Goal: Task Accomplishment & Management: Use online tool/utility

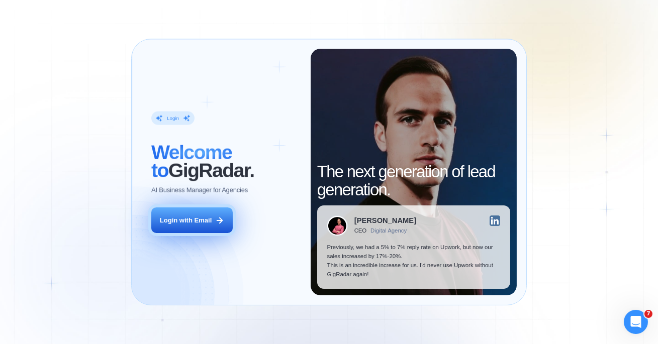
click at [206, 224] on div "Login with Email" at bounding box center [186, 220] width 52 height 9
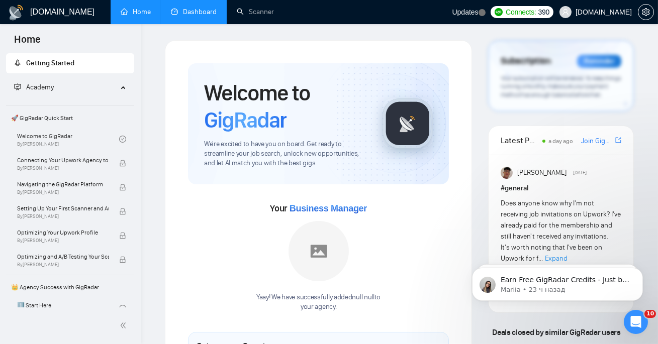
click at [180, 8] on link "Dashboard" at bounding box center [194, 12] width 46 height 9
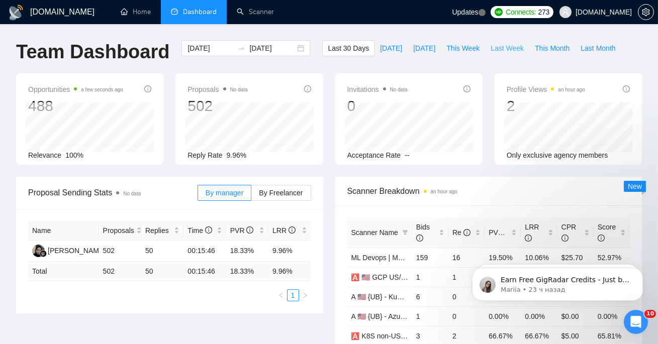
click at [504, 53] on span "Last Week" at bounding box center [507, 48] width 33 height 11
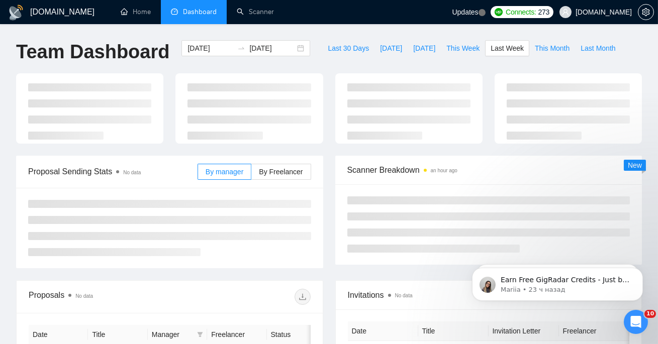
type input "[DATE]"
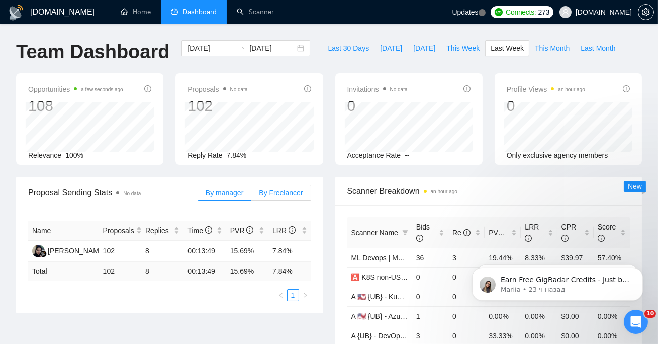
click at [281, 193] on span "By Freelancer" at bounding box center [281, 193] width 44 height 8
click at [251, 196] on input "By Freelancer" at bounding box center [251, 196] width 0 height 0
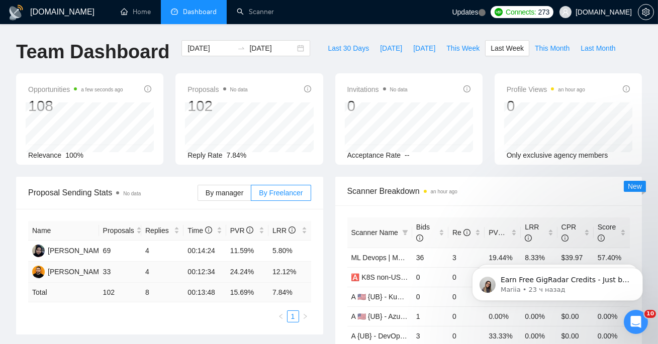
click at [232, 269] on td "24.24%" at bounding box center [247, 272] width 42 height 21
copy td "24.24%"
click at [292, 269] on td "12.12%" at bounding box center [289, 272] width 42 height 21
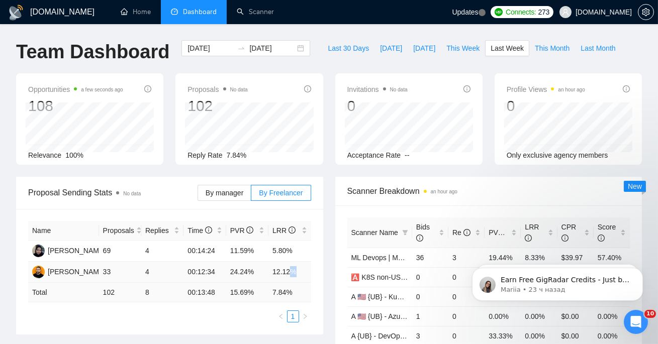
click at [292, 269] on td "12.12%" at bounding box center [289, 272] width 42 height 21
copy td "12.12%"
click at [243, 252] on td "11.59%" at bounding box center [247, 251] width 42 height 21
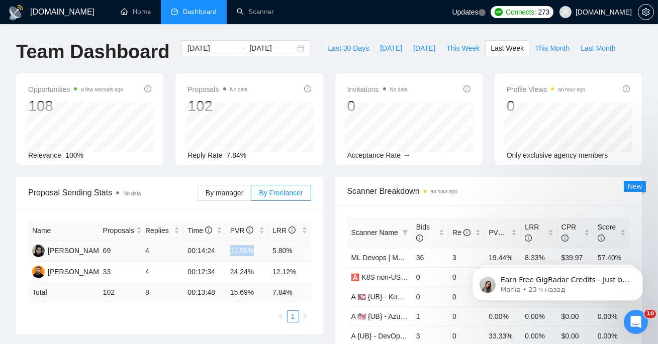
click at [243, 252] on td "11.59%" at bounding box center [247, 251] width 42 height 21
copy td "11.59%"
click at [283, 249] on td "5.80%" at bounding box center [289, 251] width 42 height 21
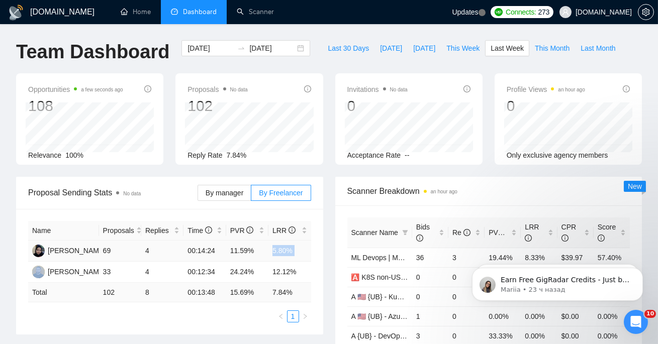
copy td "5.80%"
click at [190, 44] on input "[DATE]" at bounding box center [210, 48] width 46 height 11
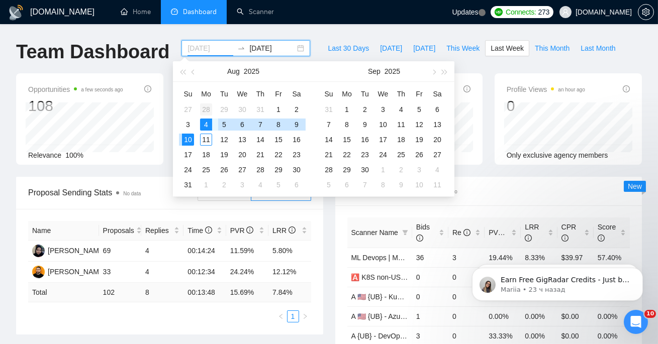
type input "[DATE]"
click at [201, 109] on div "28" at bounding box center [206, 110] width 12 height 12
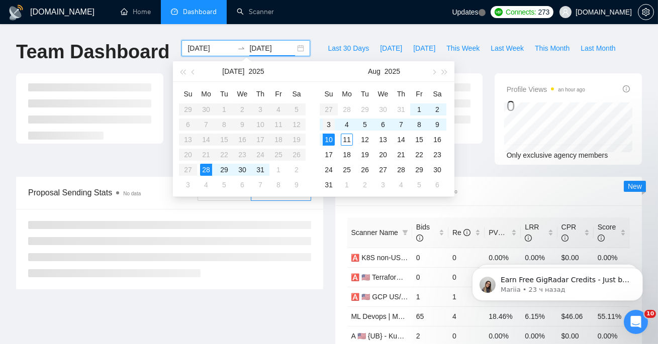
type input "[DATE]"
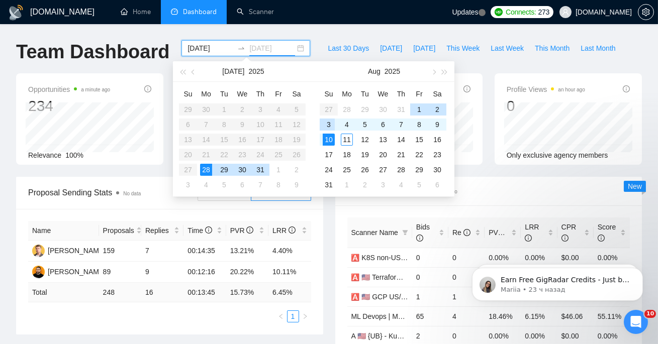
click at [324, 128] on div "3" at bounding box center [329, 125] width 12 height 12
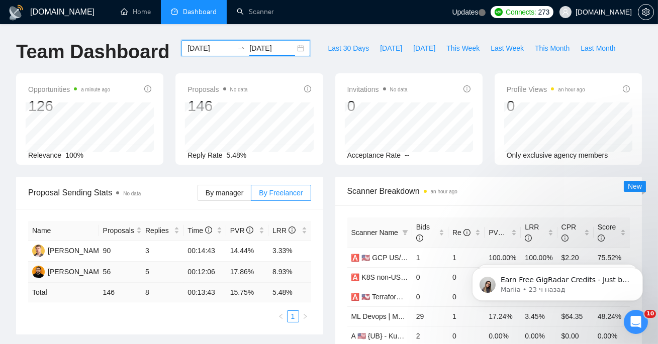
click at [246, 274] on td "17.86%" at bounding box center [247, 272] width 42 height 21
copy td "17.86%"
click at [281, 271] on td "8.93%" at bounding box center [289, 272] width 42 height 21
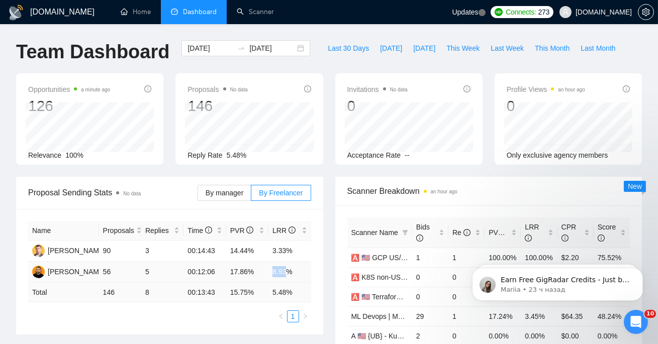
click at [281, 271] on td "8.93%" at bounding box center [289, 272] width 42 height 21
copy td "8.93%"
drag, startPoint x: 101, startPoint y: 273, endPoint x: 116, endPoint y: 273, distance: 15.6
click at [116, 273] on td "56" at bounding box center [120, 272] width 42 height 21
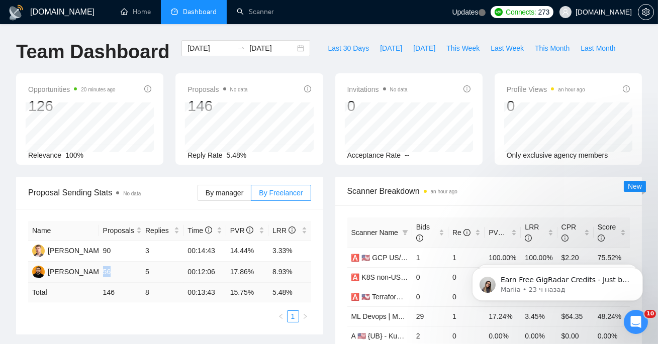
copy td "56"
click at [268, 12] on link "Scanner" at bounding box center [255, 12] width 37 height 9
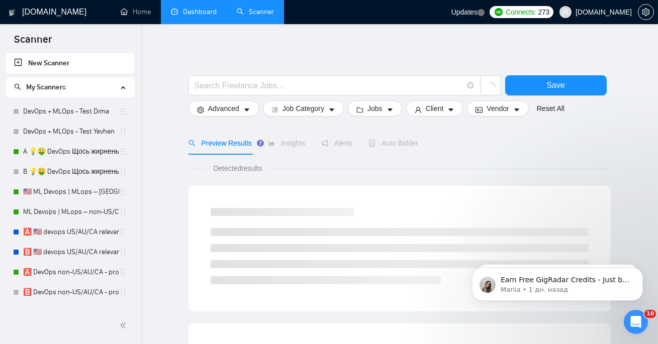
click at [102, 86] on span "My Scanners" at bounding box center [66, 87] width 104 height 20
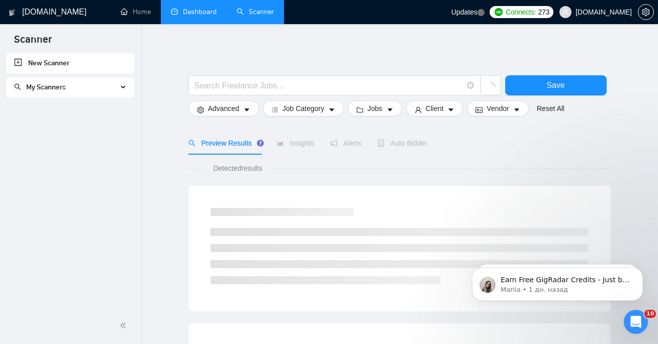
click at [69, 63] on link "New Scanner" at bounding box center [70, 63] width 112 height 20
click at [48, 68] on link "New Scanner" at bounding box center [70, 63] width 112 height 20
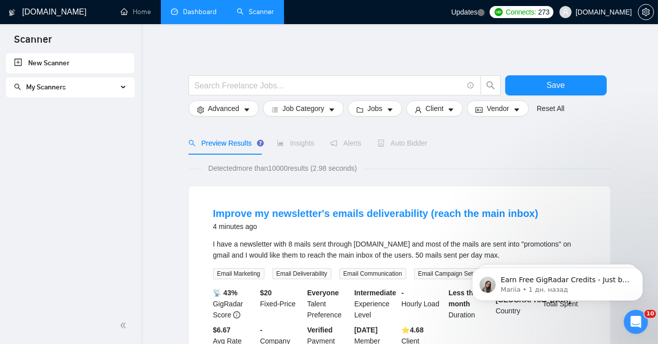
click at [63, 67] on link "New Scanner" at bounding box center [70, 63] width 112 height 20
click at [53, 57] on link "New Scanner" at bounding box center [70, 63] width 112 height 20
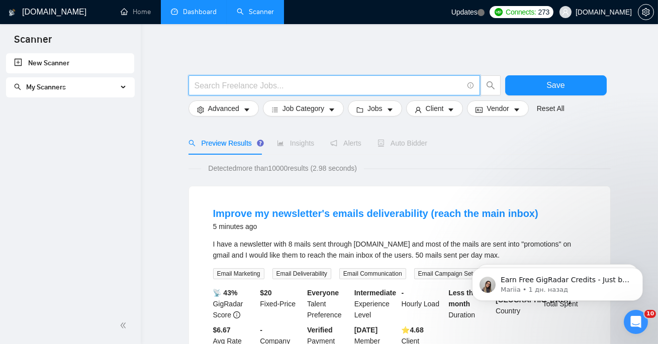
click at [284, 84] on input "text" at bounding box center [329, 85] width 268 height 13
paste input "[URL][DOMAIN_NAME]"
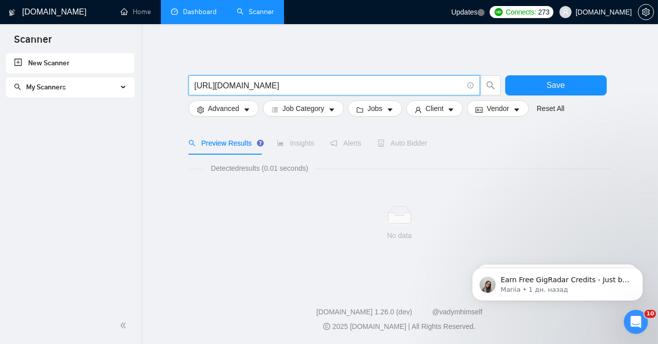
click at [312, 83] on input "[URL][DOMAIN_NAME]" at bounding box center [329, 85] width 268 height 13
paste input "DevOps Experts Needed to Identify Website Crash Causes Under High Load"
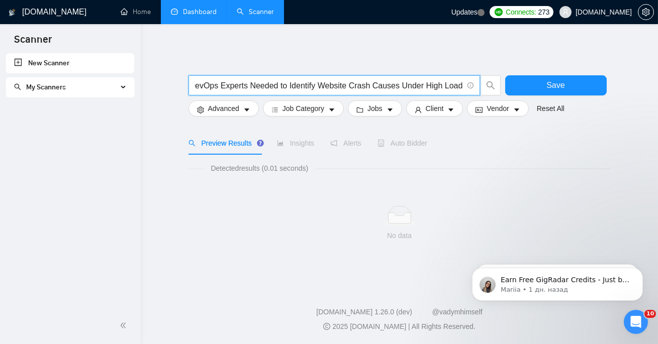
type input "DevOps Experts Needed to Identify Website Crash Causes Under High Load"
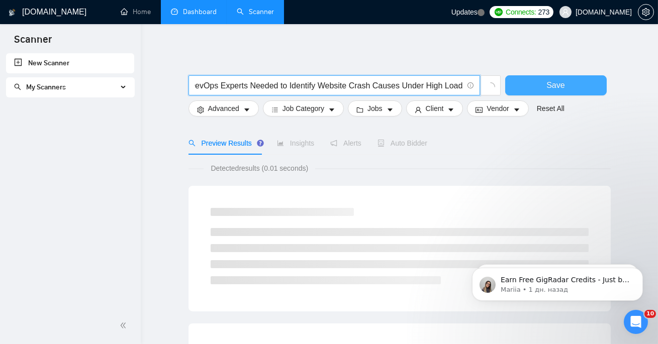
click at [562, 82] on span "Save" at bounding box center [555, 85] width 18 height 13
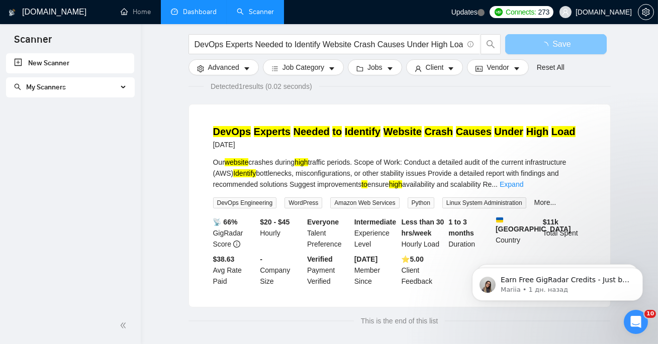
scroll to position [98, 0]
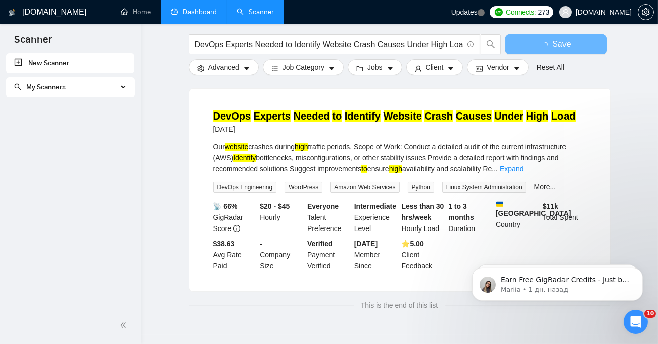
click at [387, 126] on div "[DATE]" at bounding box center [394, 129] width 362 height 12
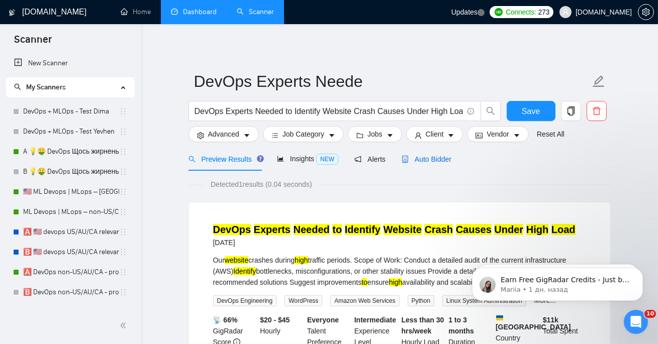
click at [429, 163] on div "Auto Bidder" at bounding box center [427, 159] width 50 height 11
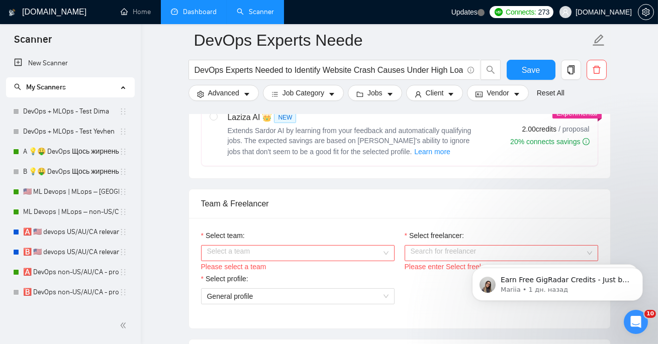
scroll to position [487, 0]
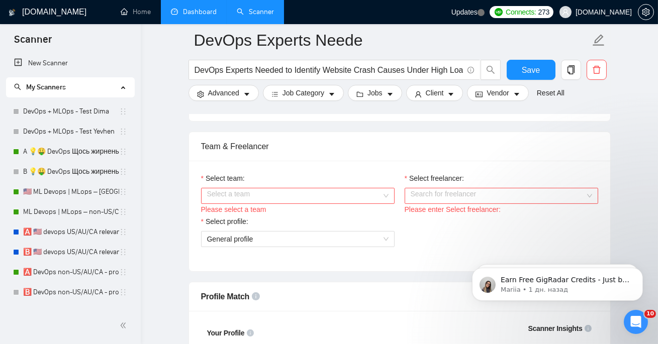
click at [344, 197] on input "Select team:" at bounding box center [294, 195] width 174 height 15
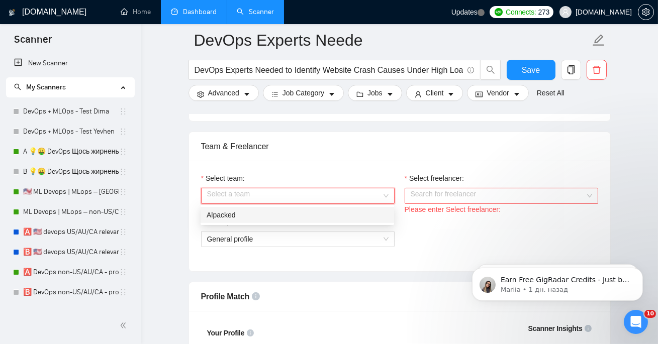
click at [310, 216] on div "Alpacked" at bounding box center [297, 215] width 181 height 11
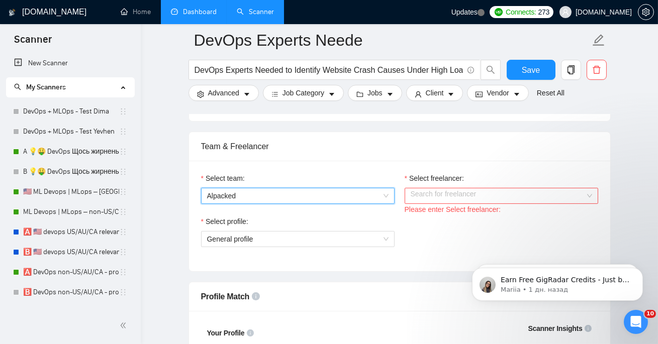
click at [431, 194] on input "Select freelancer:" at bounding box center [498, 195] width 174 height 15
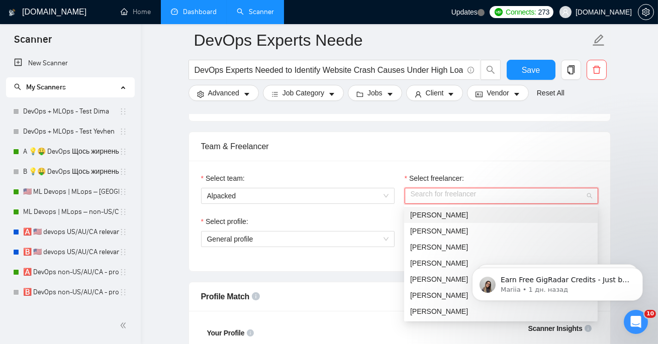
click at [427, 218] on span "[PERSON_NAME]" at bounding box center [439, 215] width 58 height 8
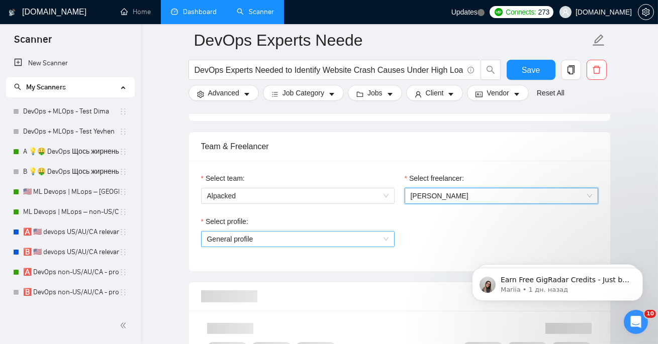
click at [350, 246] on span "General profile" at bounding box center [297, 239] width 181 height 15
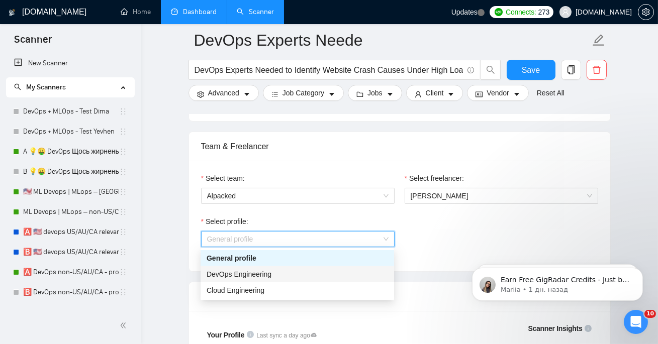
click at [319, 276] on div "DevOps Engineering" at bounding box center [297, 274] width 181 height 11
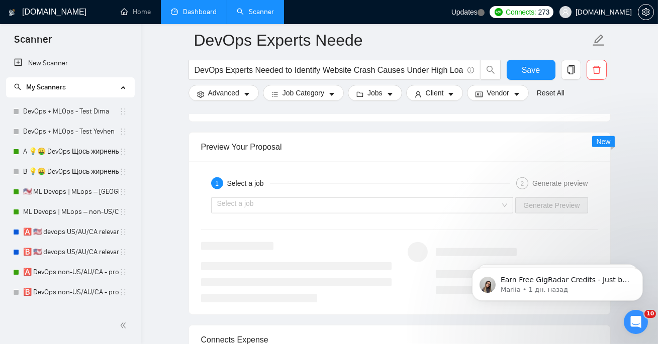
scroll to position [1948, 0]
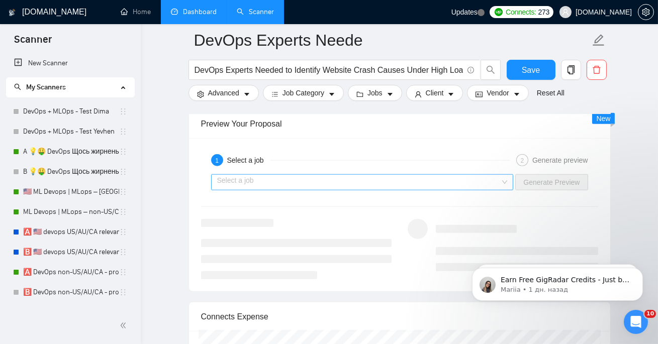
click at [480, 179] on input "search" at bounding box center [358, 182] width 283 height 15
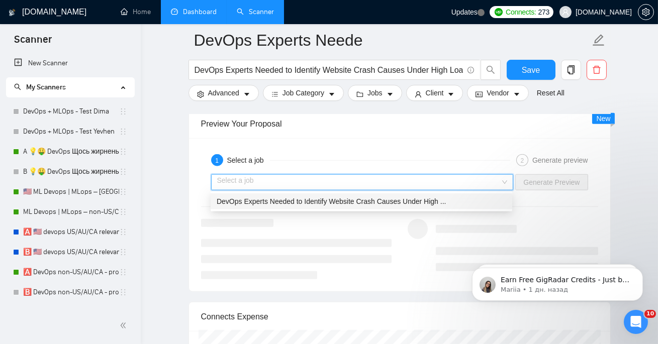
click at [384, 206] on div "DevOps Experts Needed to Identify Website Crash Causes Under High ..." at bounding box center [362, 201] width 290 height 11
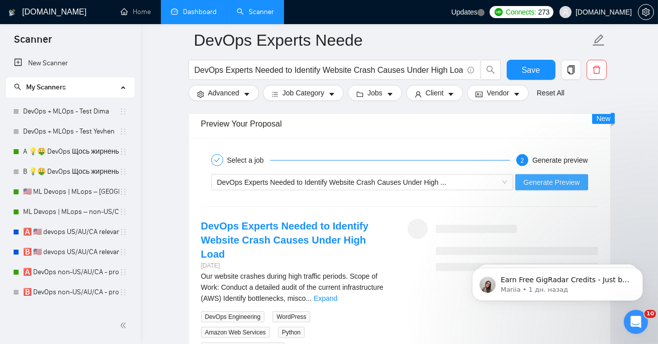
click at [545, 185] on span "Generate Preview" at bounding box center [551, 182] width 56 height 11
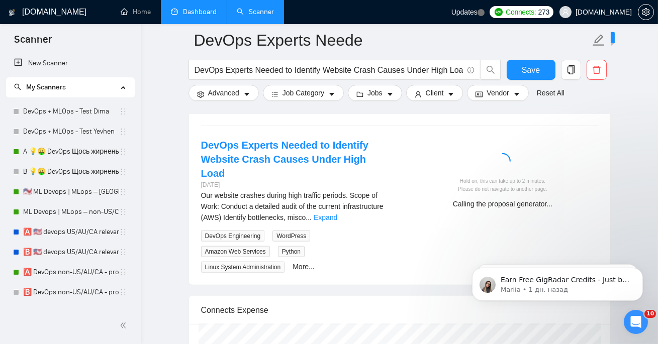
scroll to position [2037, 0]
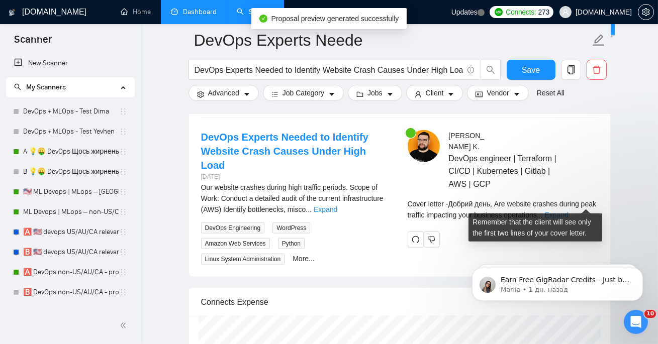
click at [568, 211] on link "Expand" at bounding box center [557, 215] width 24 height 8
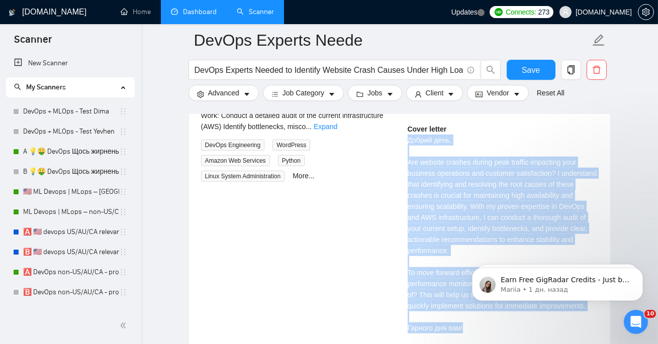
scroll to position [2173, 0]
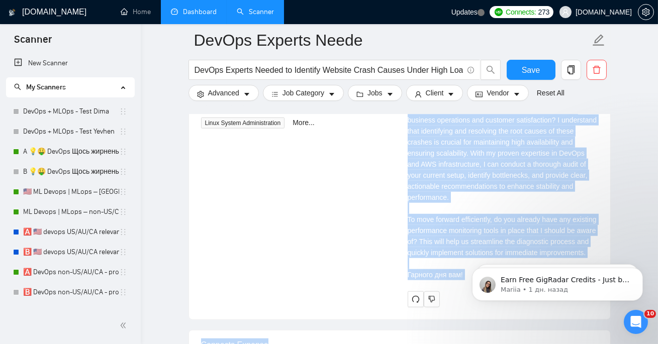
copy div "Добрий день, Are website crashes during peak traffic impacting your business op…"
drag, startPoint x: 863, startPoint y: 373, endPoint x: 459, endPoint y: 274, distance: 416.1
click at [513, 195] on div "Cover letter Добрий день, Are website crashes during peak traffic impacting you…" at bounding box center [503, 175] width 191 height 210
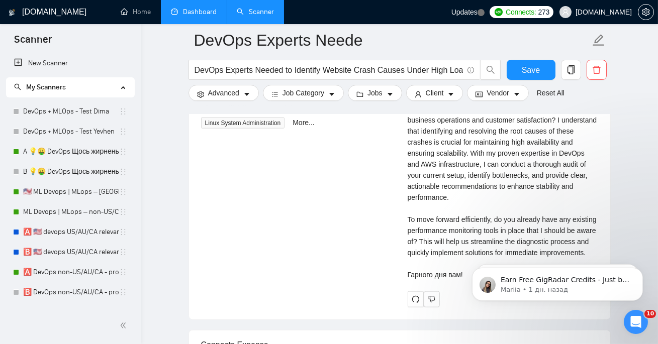
drag, startPoint x: 464, startPoint y: 271, endPoint x: 456, endPoint y: 128, distance: 143.0
click html "Earn Free GigRadar Credits - Just by Sharing Your Story! 💬 Want more credits fo…"
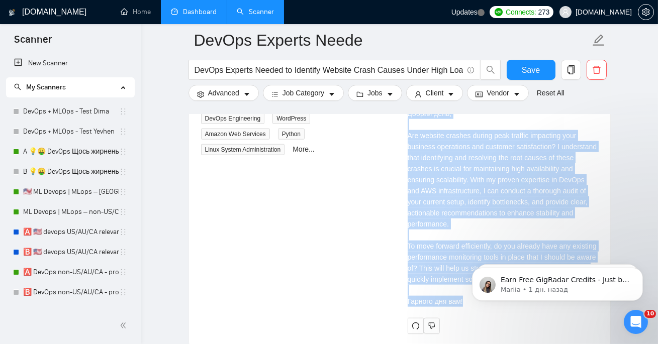
scroll to position [2161, 0]
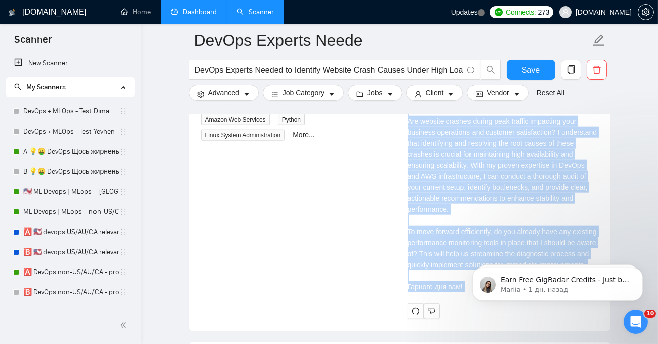
drag, startPoint x: 865, startPoint y: 434, endPoint x: 458, endPoint y: 281, distance: 433.9
copy div "Добрий день, Are website crashes during peak traffic impacting your business op…"
click at [202, 8] on link "Dashboard" at bounding box center [194, 12] width 46 height 9
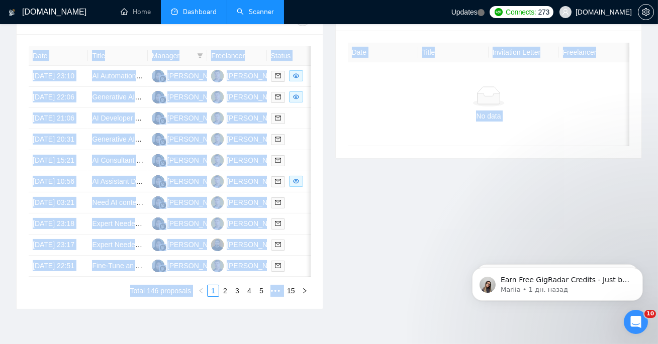
type input "[DATE]"
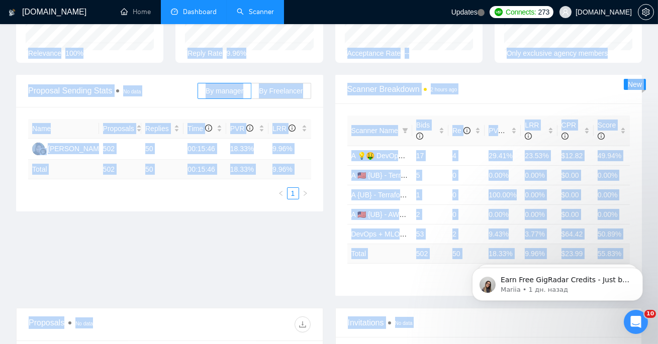
scroll to position [107, 0]
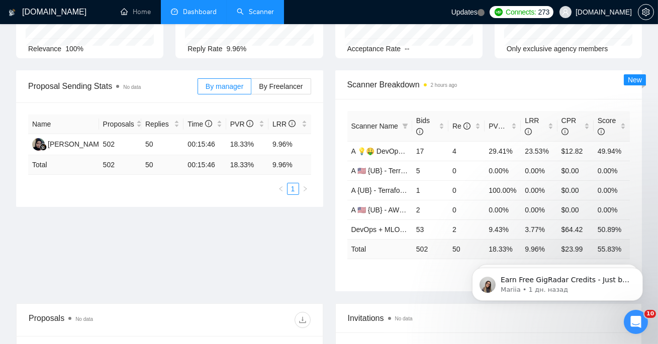
click at [470, 73] on div "Scanner Breakdown 2 hours ago" at bounding box center [488, 84] width 283 height 29
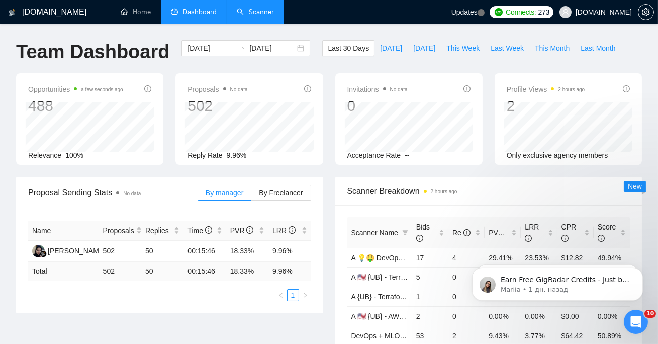
click at [261, 8] on link "Scanner" at bounding box center [255, 12] width 37 height 9
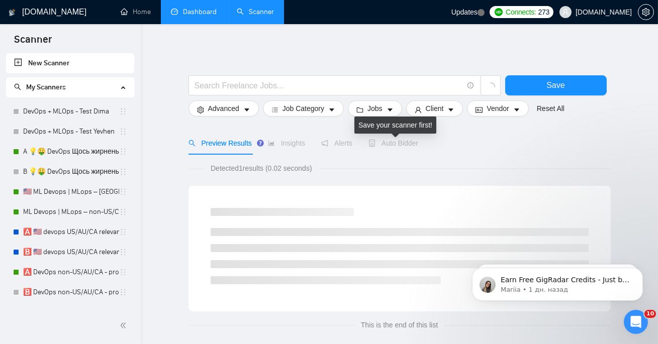
click at [395, 144] on span "Auto Bidder" at bounding box center [393, 143] width 50 height 8
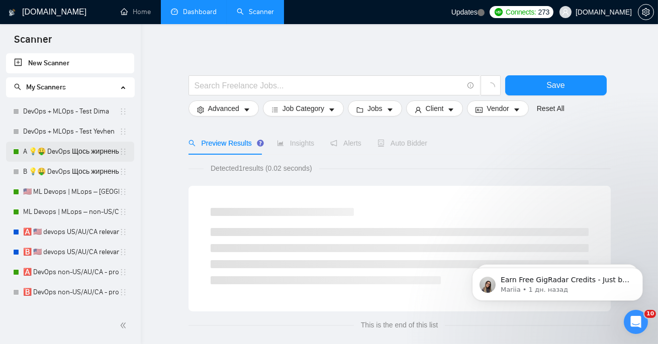
click at [32, 150] on link "A 💡🤑 DevOps Щось жирненьке -" at bounding box center [71, 152] width 96 height 20
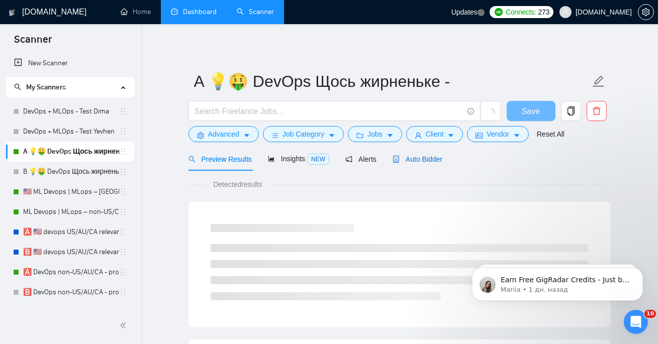
click at [408, 163] on span "Auto Bidder" at bounding box center [418, 159] width 50 height 8
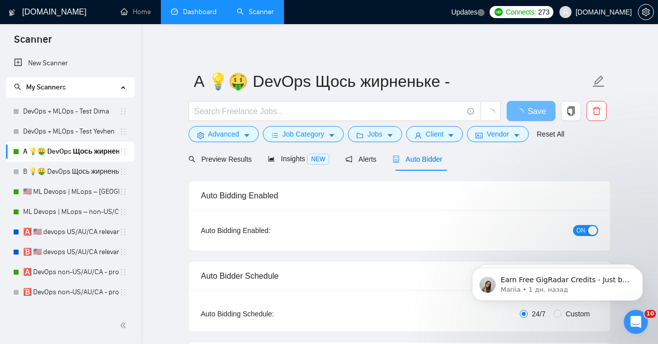
checkbox input "true"
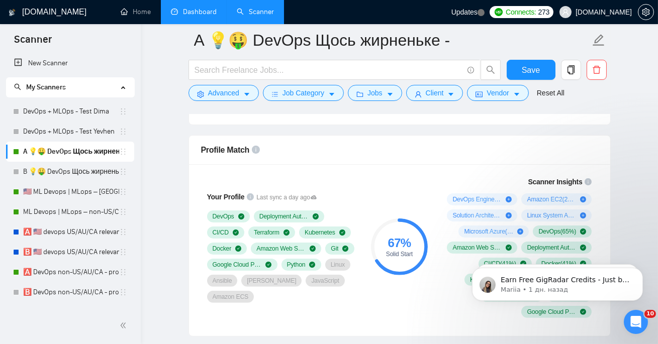
scroll to position [634, 0]
drag, startPoint x: 204, startPoint y: 196, endPoint x: 254, endPoint y: 196, distance: 50.3
click at [254, 196] on div "Your Profile Last sync a day ago DevOps Deployment Automation CI/CD Terraform K…" at bounding box center [281, 247] width 161 height 124
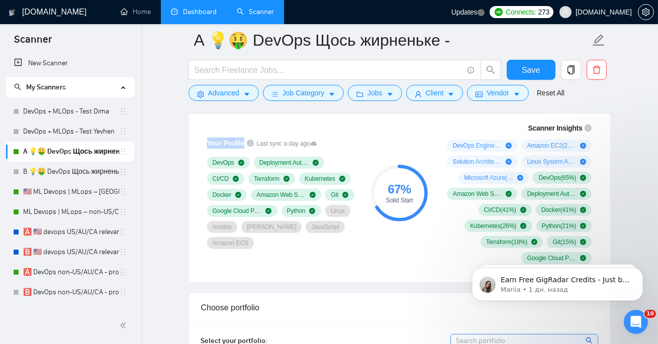
scroll to position [688, 0]
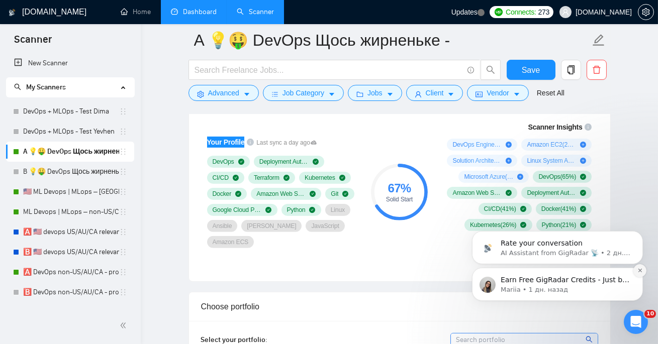
click at [640, 272] on icon "Dismiss notification" at bounding box center [640, 270] width 6 height 6
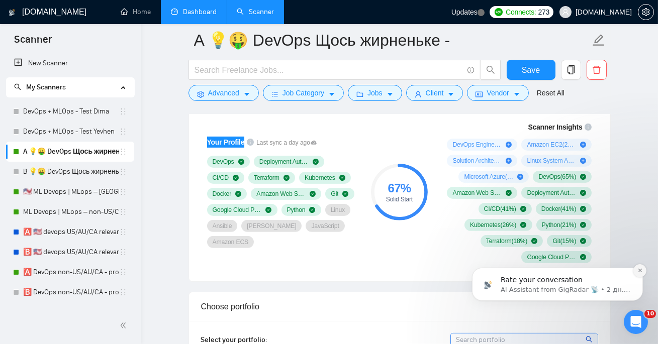
click at [640, 272] on icon "Dismiss notification" at bounding box center [640, 270] width 6 height 6
drag, startPoint x: 384, startPoint y: 187, endPoint x: 412, endPoint y: 186, distance: 28.7
click at [412, 186] on div "67 %" at bounding box center [399, 188] width 57 height 12
click at [401, 184] on div "67 %" at bounding box center [399, 188] width 57 height 12
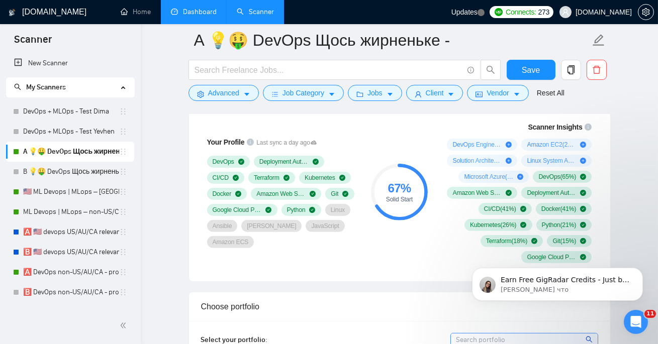
click at [387, 191] on div "67 %" at bounding box center [399, 188] width 57 height 12
drag, startPoint x: 385, startPoint y: 187, endPoint x: 409, endPoint y: 187, distance: 24.6
click at [409, 187] on div "67 %" at bounding box center [399, 188] width 57 height 12
click at [401, 186] on div "67 %" at bounding box center [399, 188] width 57 height 12
drag, startPoint x: 447, startPoint y: 143, endPoint x: 581, endPoint y: 158, distance: 135.1
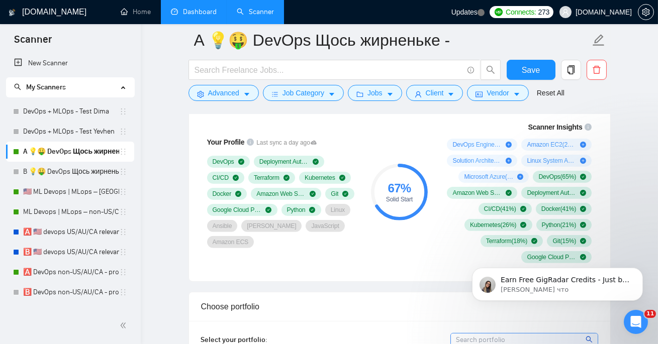
click at [581, 158] on div "DevOps Engineering ( 79 %) Amazon EC2 ( 21 %) Solution Architecture ( 21 %) Lin…" at bounding box center [517, 201] width 149 height 125
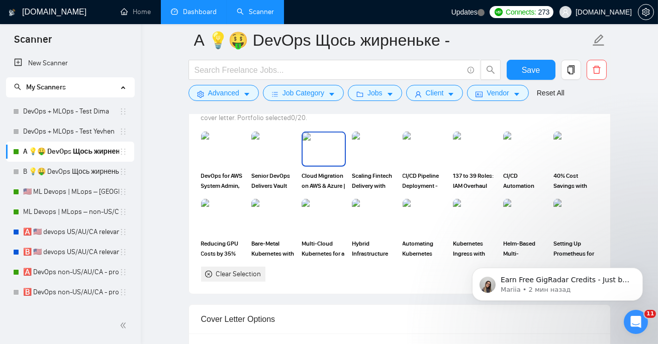
scroll to position [1067, 0]
